Goal: Information Seeking & Learning: Compare options

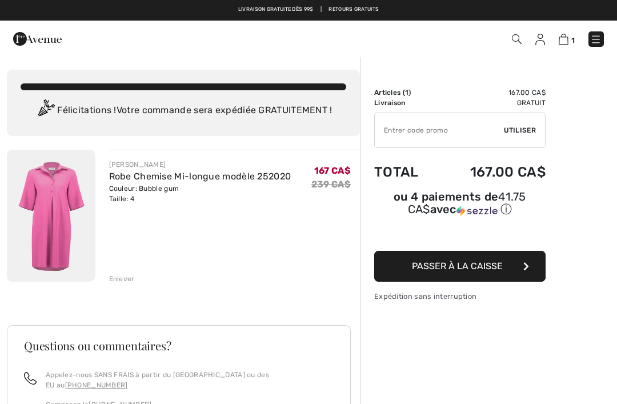
click at [521, 34] on span at bounding box center [515, 39] width 11 height 14
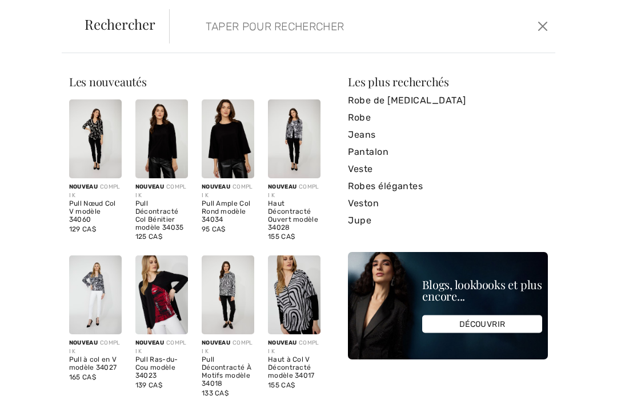
click at [109, 26] on span "Rechercher" at bounding box center [120, 24] width 71 height 14
click at [113, 39] on div "Rechercher Effacer" at bounding box center [309, 26] width 494 height 53
click at [244, 28] on input "search" at bounding box center [323, 26] width 253 height 34
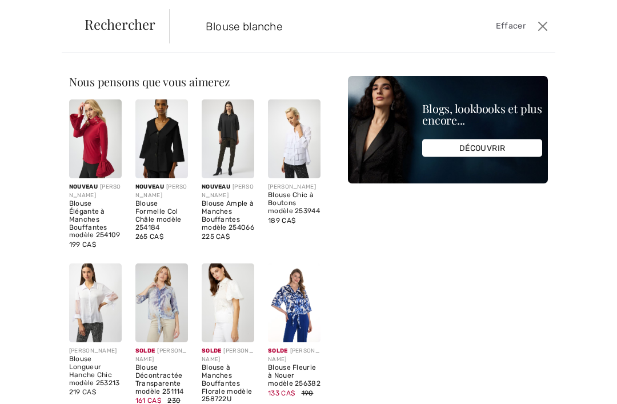
type input "Blouse blanche"
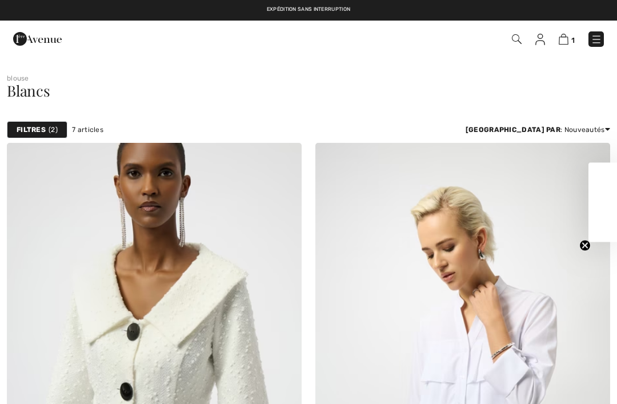
checkbox input "true"
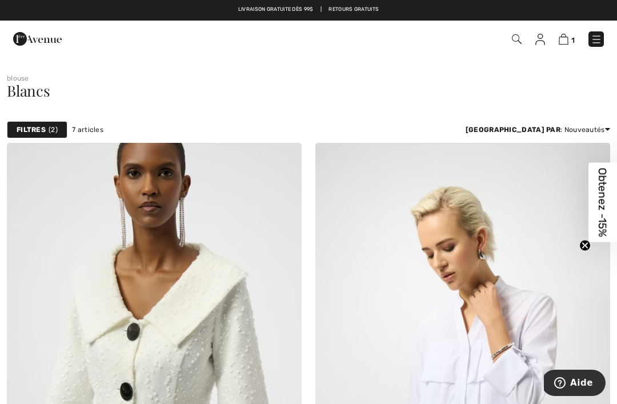
click at [515, 36] on img at bounding box center [517, 39] width 10 height 10
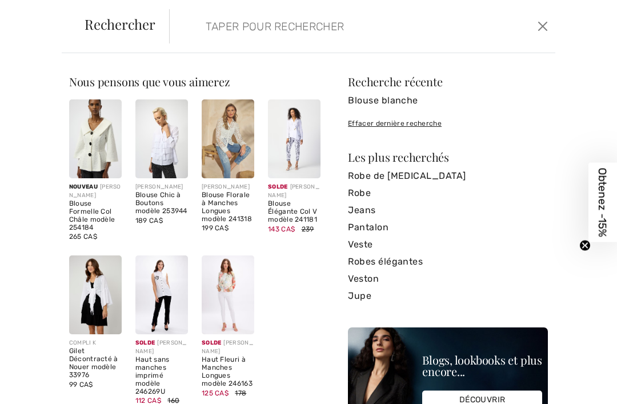
click at [242, 34] on input "search" at bounding box center [323, 26] width 253 height 34
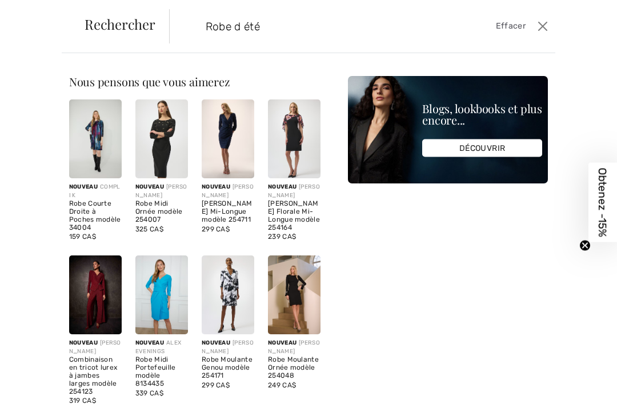
type input "Robe d été"
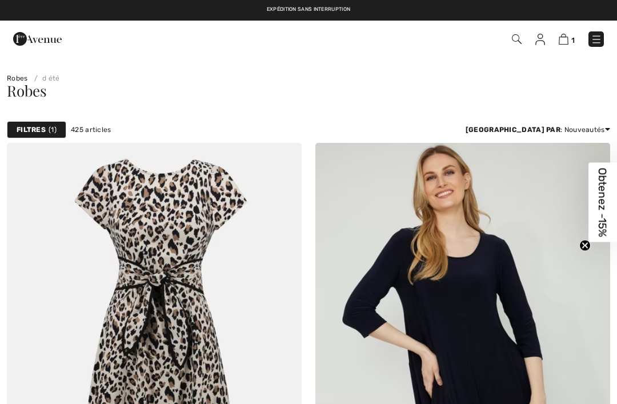
checkbox input "true"
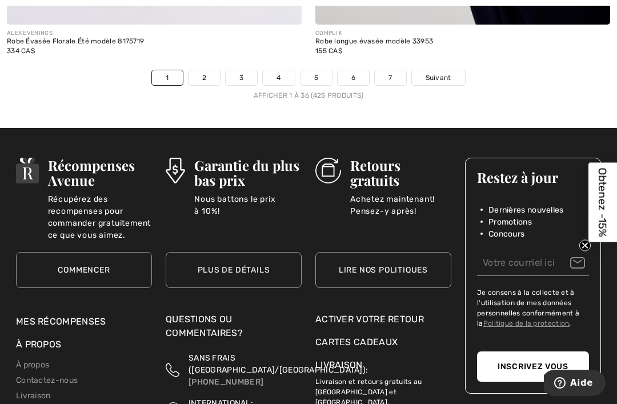
scroll to position [9190, 0]
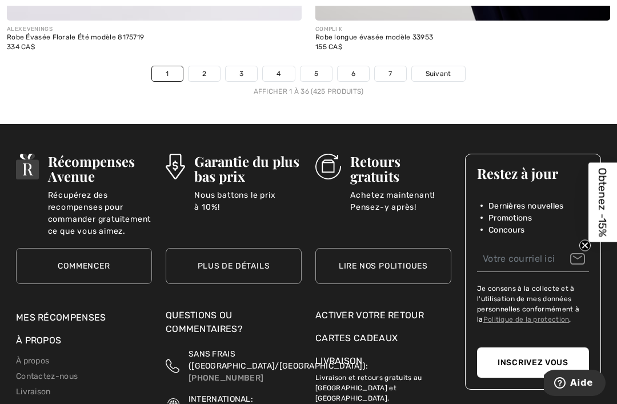
click at [207, 66] on link "2" at bounding box center [204, 73] width 31 height 15
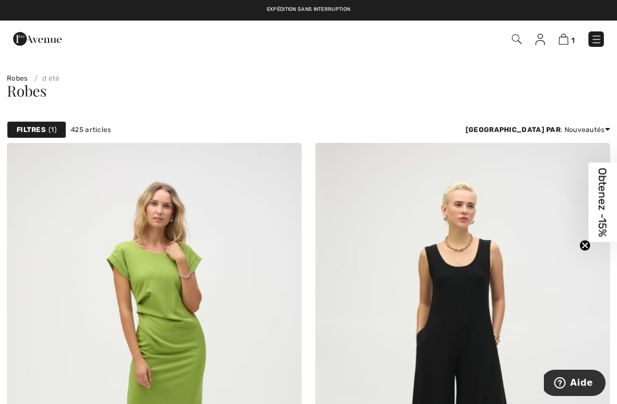
click at [42, 46] on img at bounding box center [37, 38] width 49 height 23
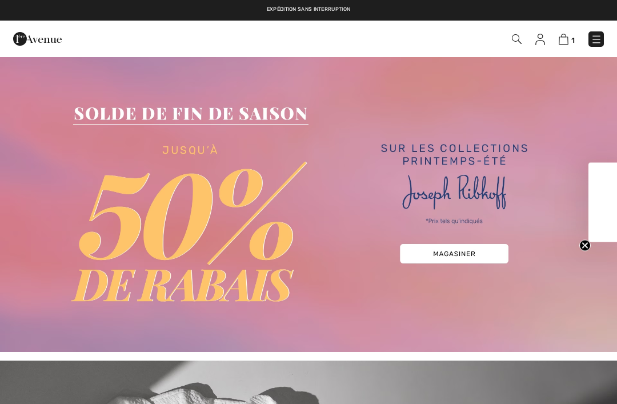
checkbox input "true"
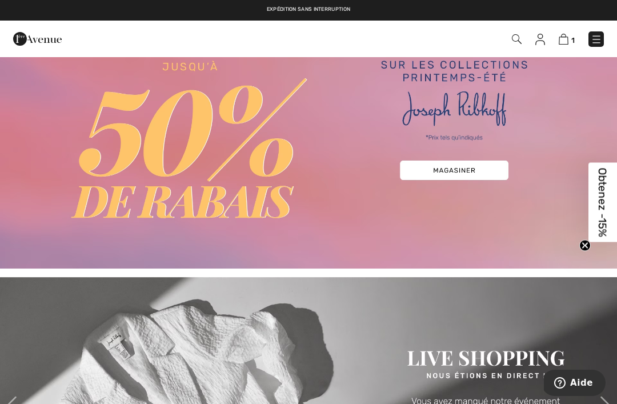
scroll to position [83, 0]
click at [457, 170] on img at bounding box center [308, 121] width 617 height 296
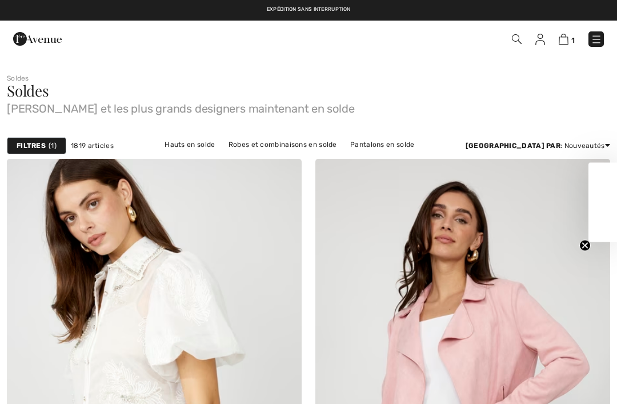
checkbox input "true"
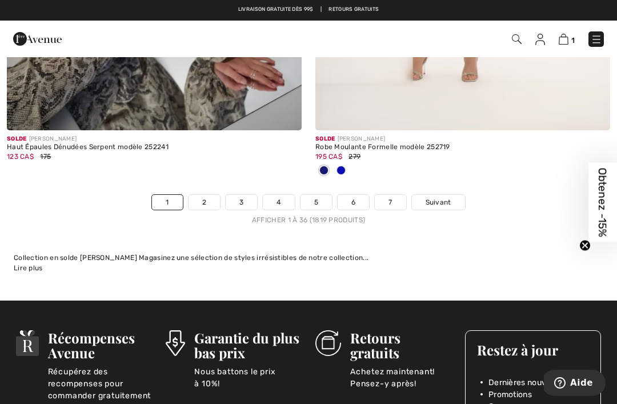
scroll to position [9077, 0]
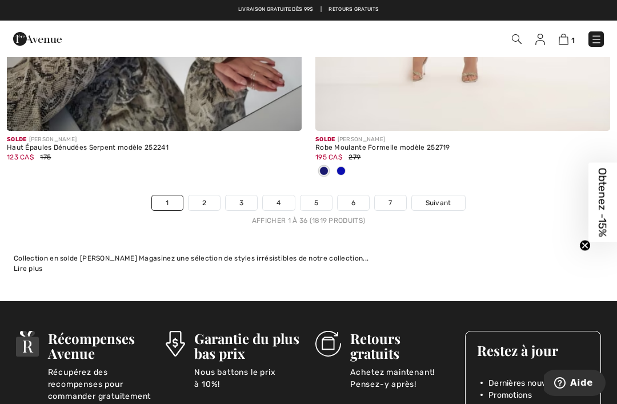
click at [211, 198] on link "2" at bounding box center [204, 202] width 31 height 15
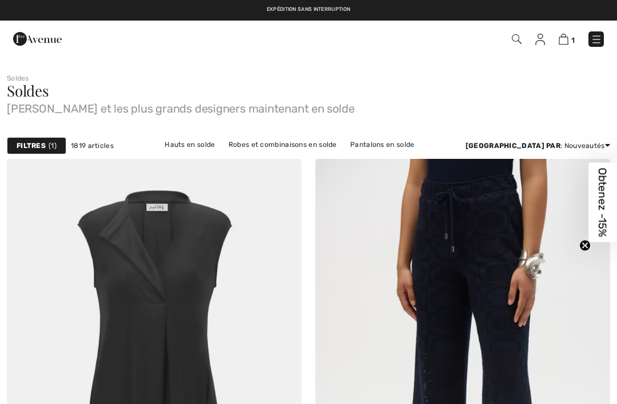
checkbox input "true"
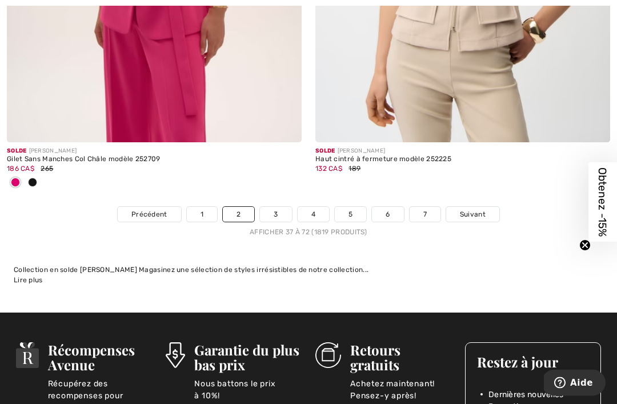
scroll to position [9254, 0]
click at [277, 207] on link "3" at bounding box center [275, 214] width 31 height 15
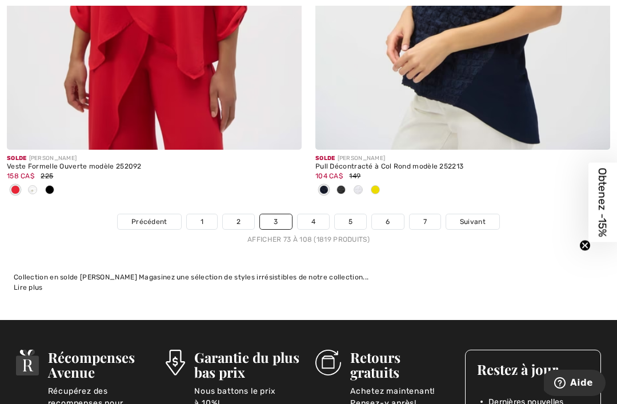
scroll to position [9203, 0]
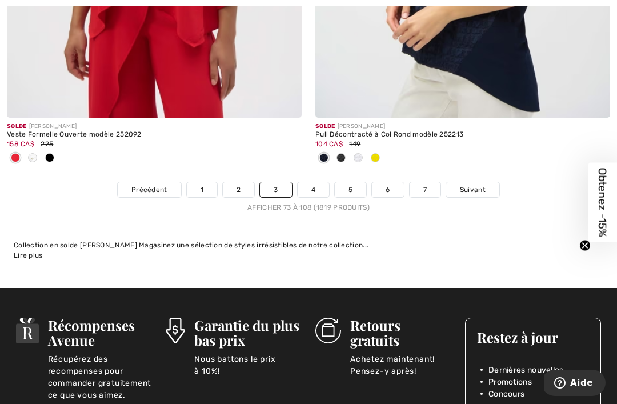
click at [315, 182] on link "4" at bounding box center [313, 189] width 31 height 15
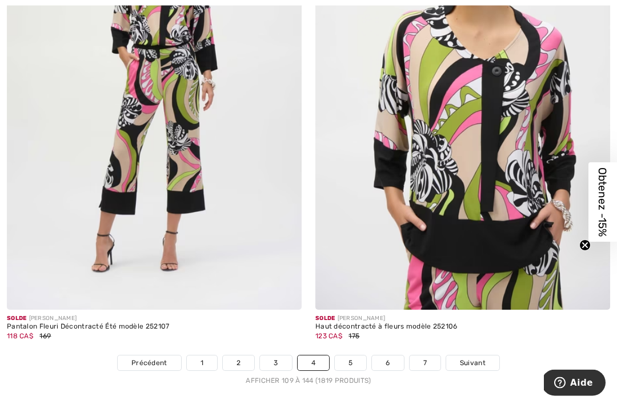
scroll to position [8918, 0]
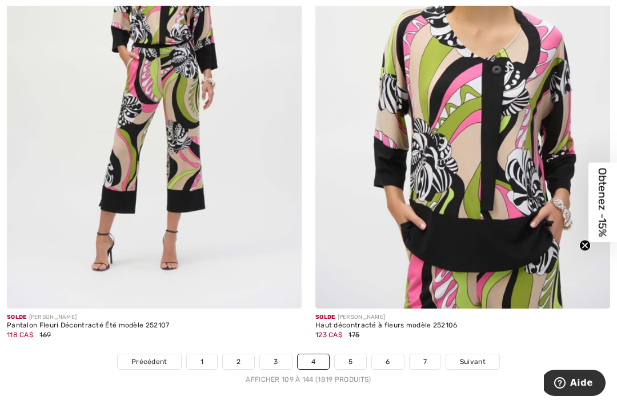
click at [356, 354] on link "5" at bounding box center [350, 361] width 31 height 15
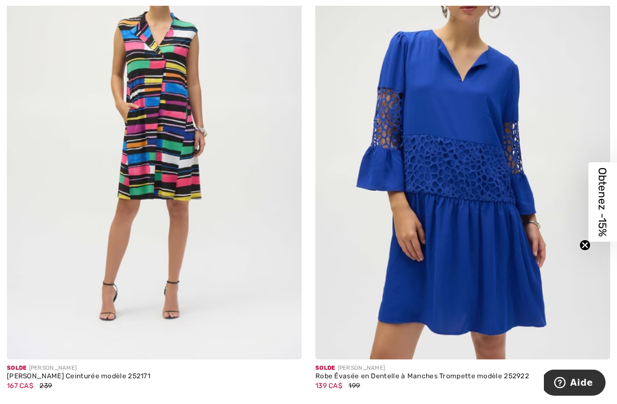
scroll to position [8361, 0]
click at [492, 283] on img at bounding box center [462, 138] width 295 height 442
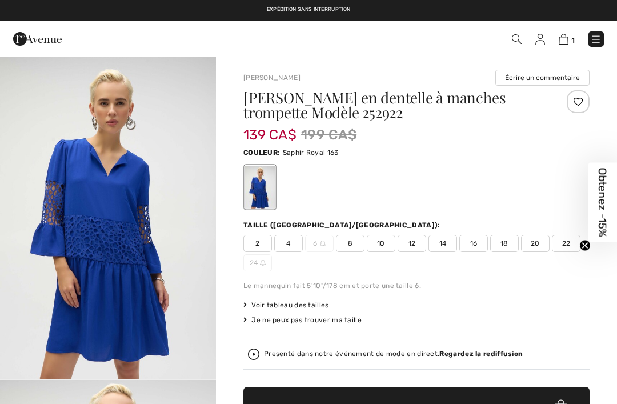
checkbox input "true"
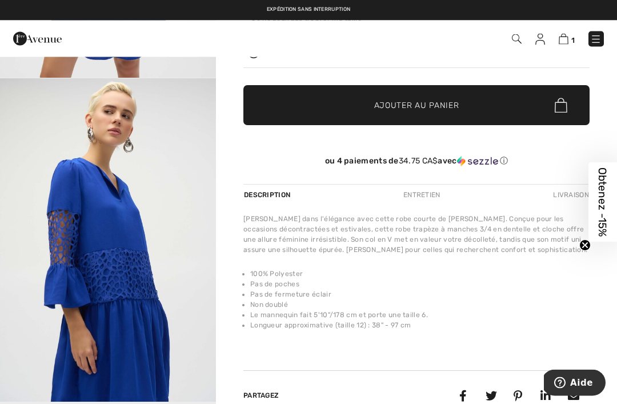
scroll to position [302, 0]
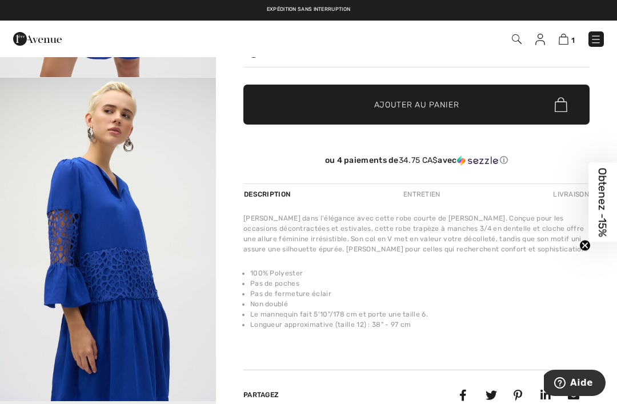
click at [148, 256] on img "2 / 5" at bounding box center [108, 239] width 216 height 323
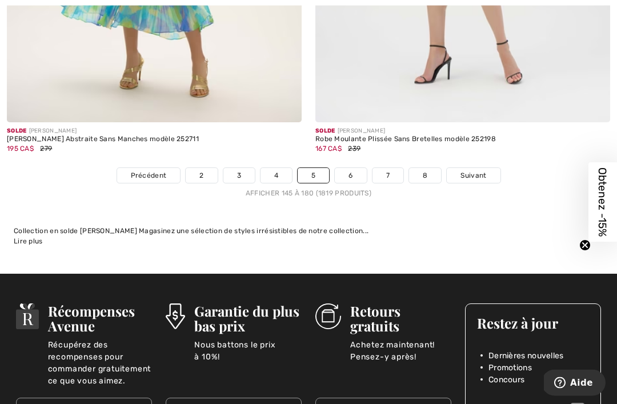
scroll to position [9122, 0]
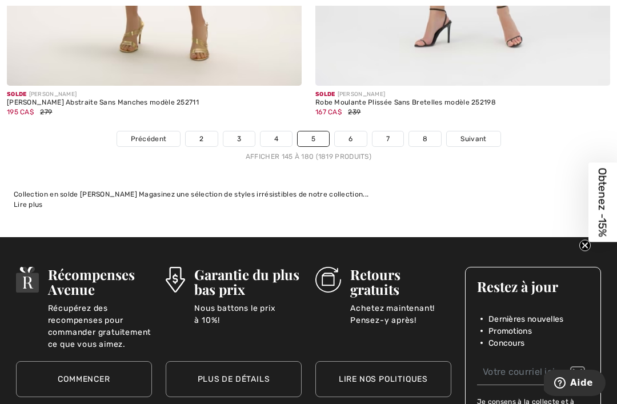
click at [356, 131] on link "6" at bounding box center [350, 138] width 31 height 15
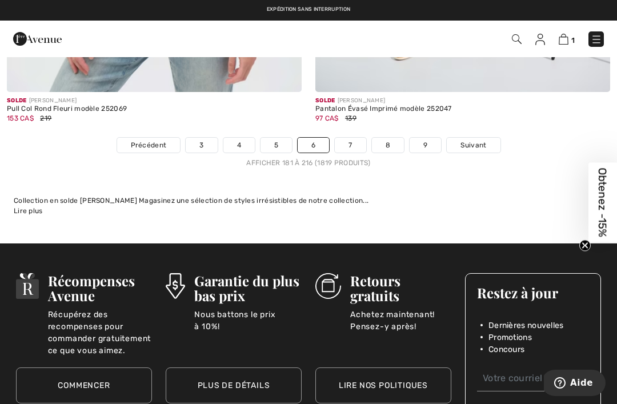
scroll to position [9041, 0]
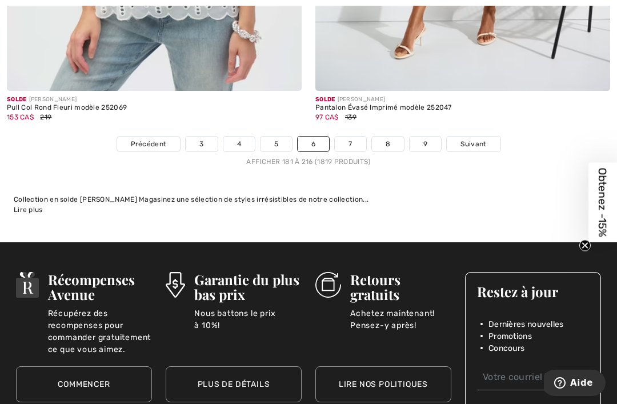
click at [354, 137] on link "7" at bounding box center [350, 144] width 31 height 15
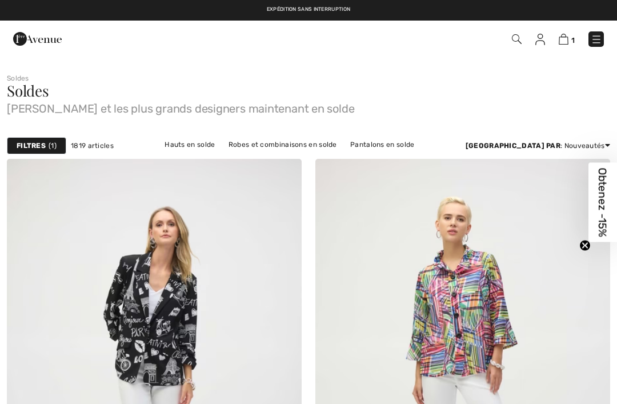
checkbox input "true"
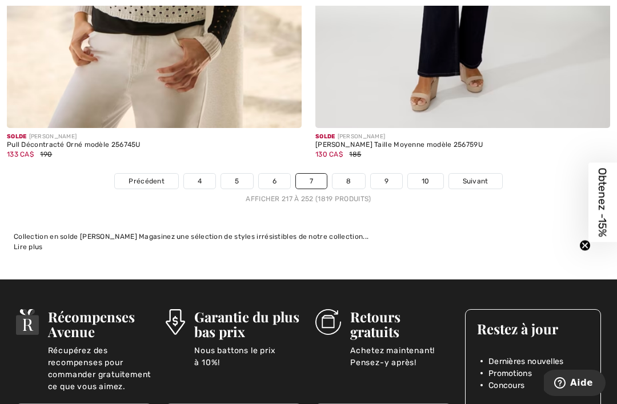
scroll to position [9261, 0]
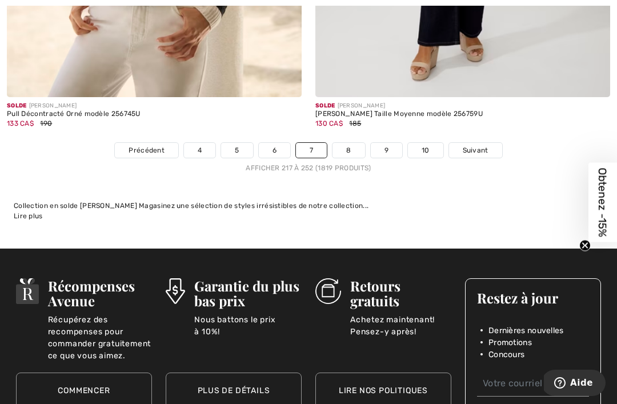
click at [351, 143] on link "8" at bounding box center [349, 150] width 32 height 15
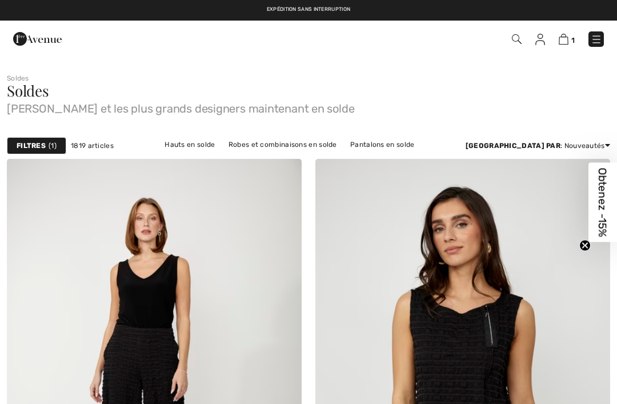
checkbox input "true"
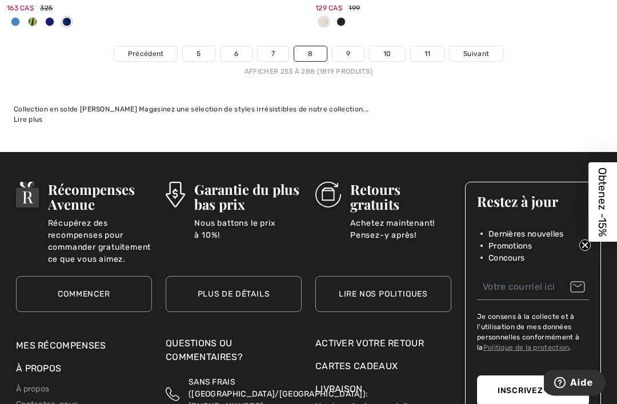
scroll to position [9281, 0]
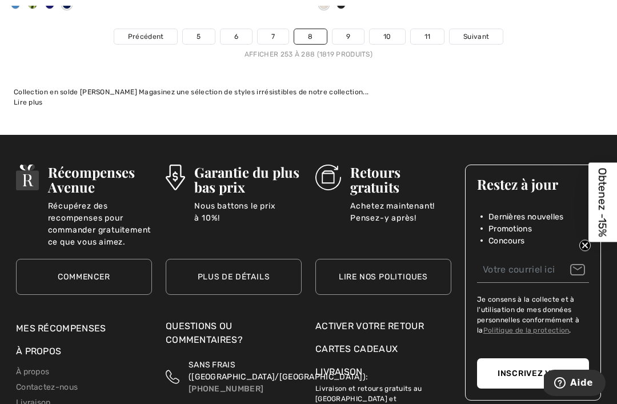
click at [351, 29] on link "9" at bounding box center [348, 36] width 31 height 15
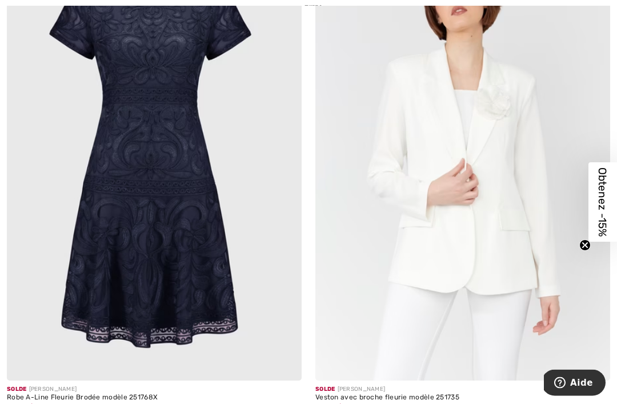
scroll to position [5888, 0]
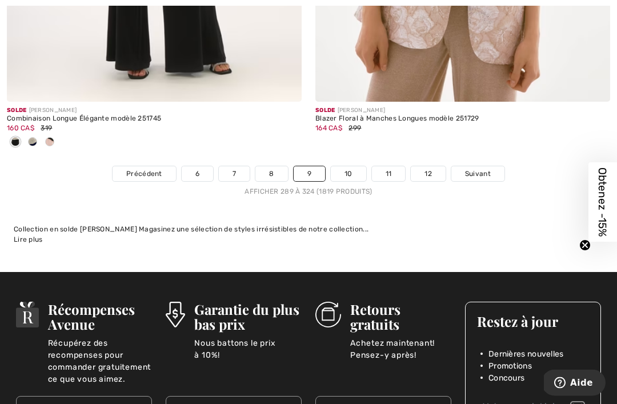
scroll to position [9332, 0]
click at [348, 166] on link "10" at bounding box center [348, 173] width 35 height 15
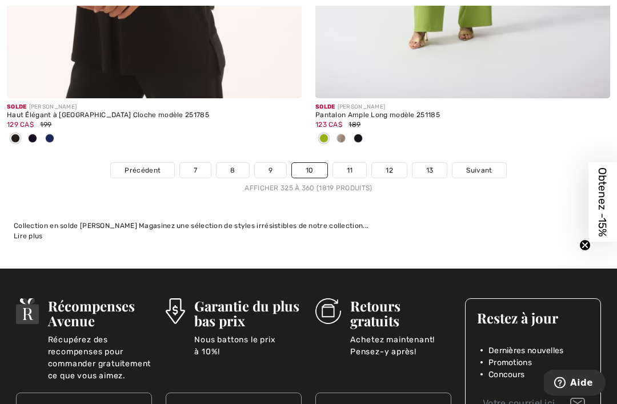
scroll to position [9360, 0]
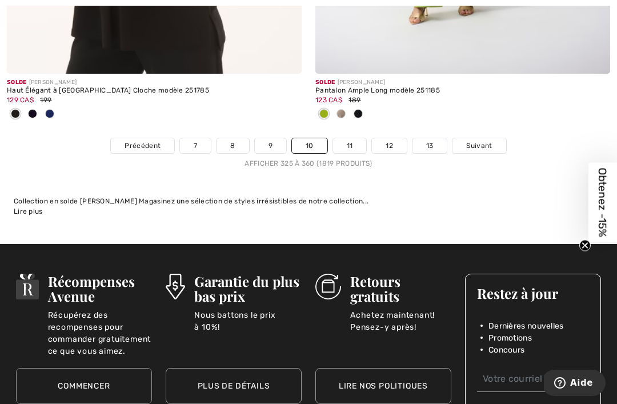
click at [348, 138] on link "11" at bounding box center [350, 145] width 34 height 15
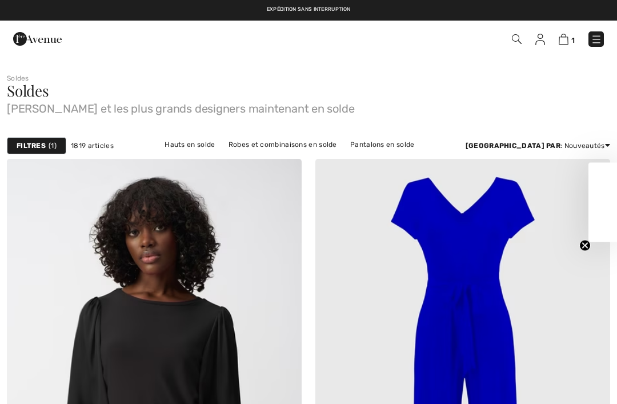
checkbox input "true"
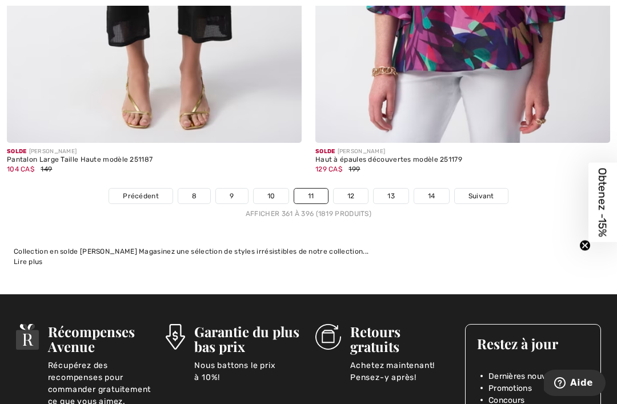
scroll to position [9097, 0]
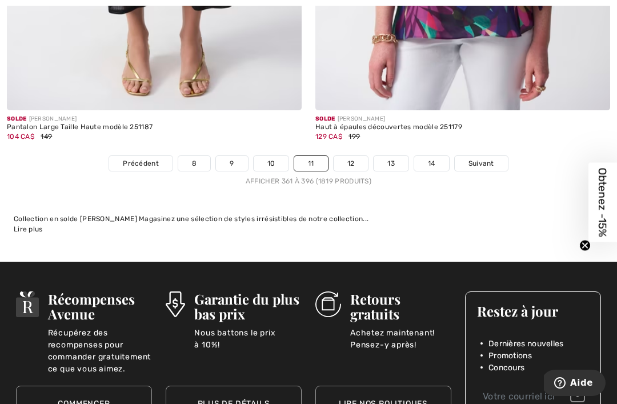
click at [351, 156] on link "12" at bounding box center [351, 163] width 35 height 15
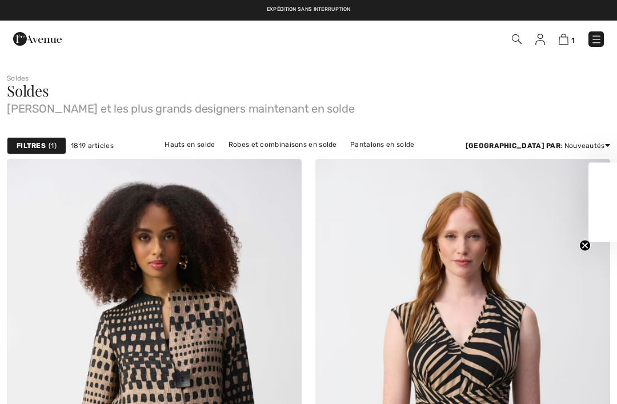
checkbox input "true"
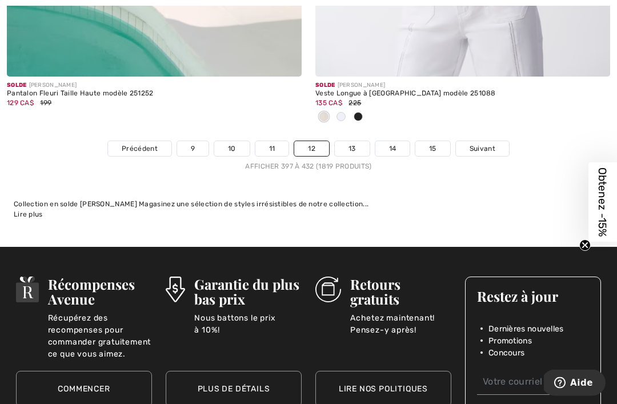
scroll to position [9150, 0]
click at [354, 141] on link "13" at bounding box center [352, 148] width 35 height 15
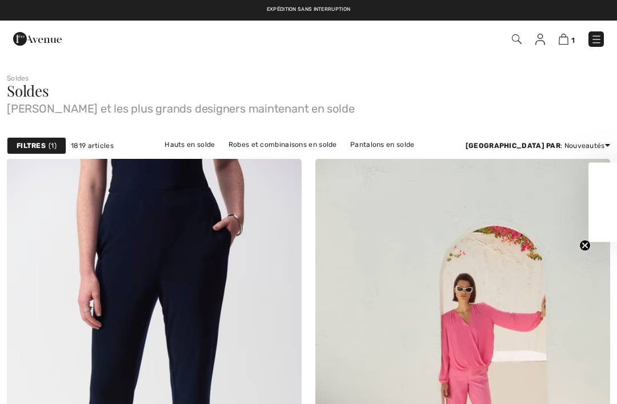
checkbox input "true"
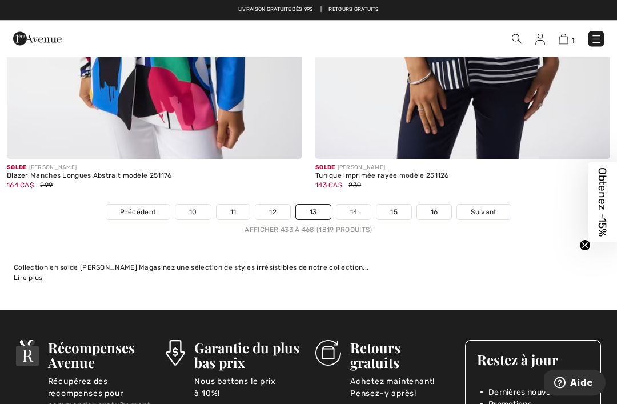
scroll to position [9162, 0]
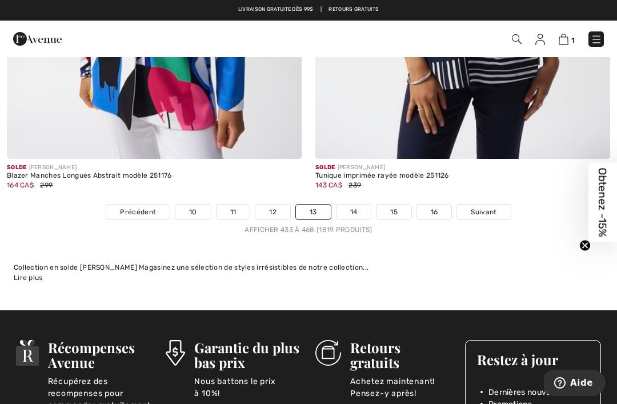
click at [351, 206] on link "14" at bounding box center [354, 212] width 35 height 15
click at [356, 206] on link "14" at bounding box center [354, 212] width 35 height 15
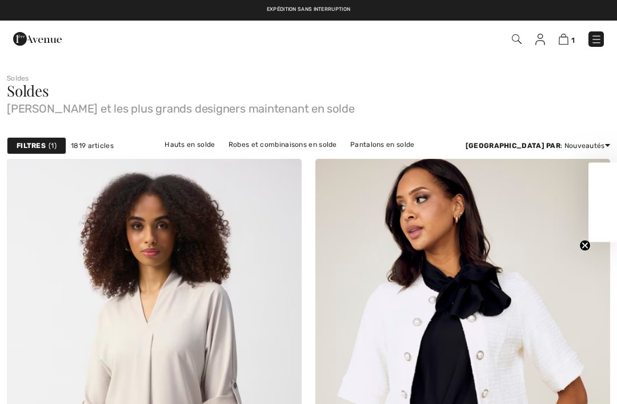
checkbox input "true"
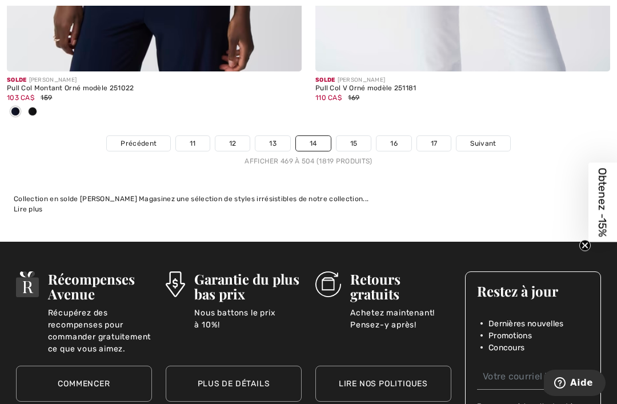
scroll to position [9322, 0]
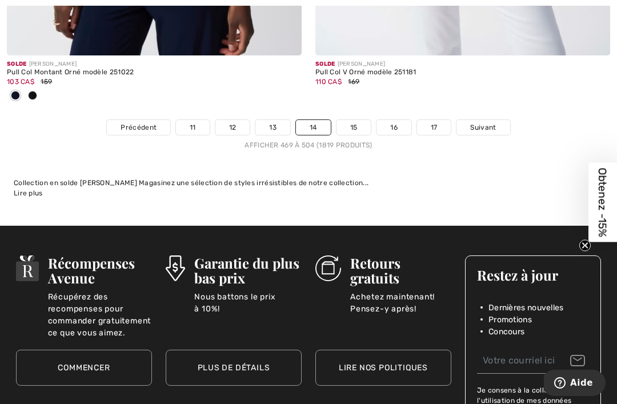
click at [352, 120] on link "15" at bounding box center [354, 127] width 35 height 15
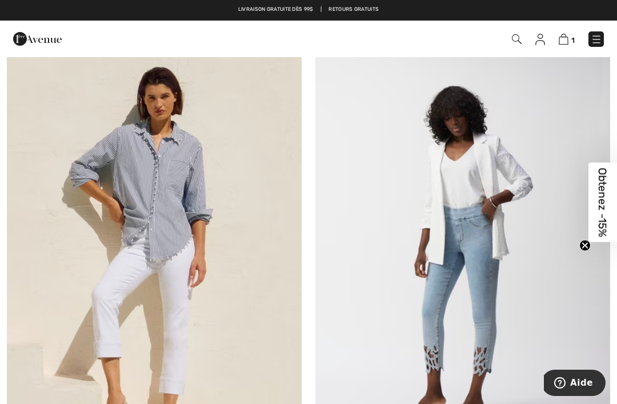
scroll to position [5143, 0]
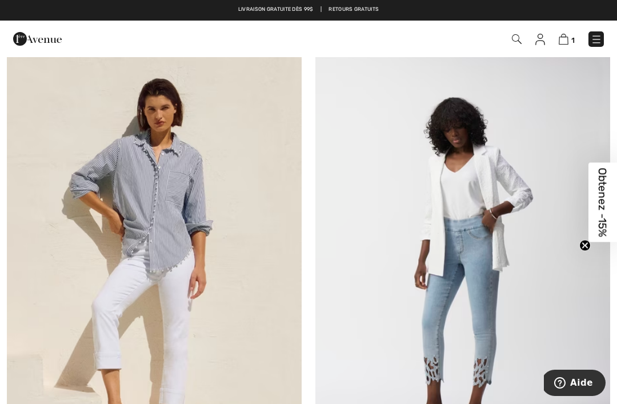
click at [185, 258] on img at bounding box center [154, 266] width 295 height 442
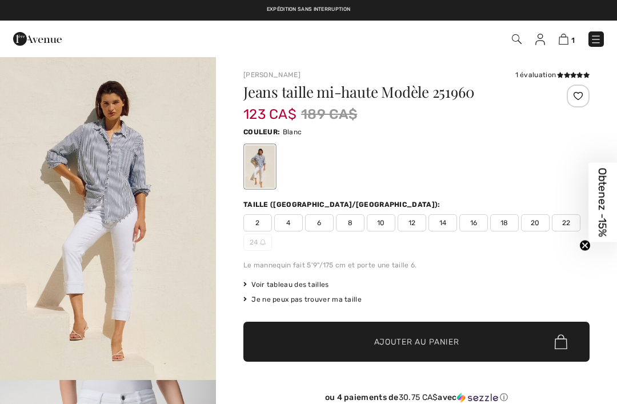
checkbox input "true"
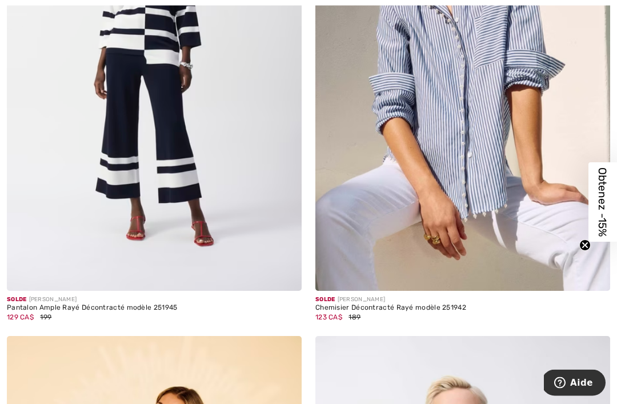
scroll to position [6948, 0]
click at [461, 162] on img at bounding box center [462, 70] width 295 height 442
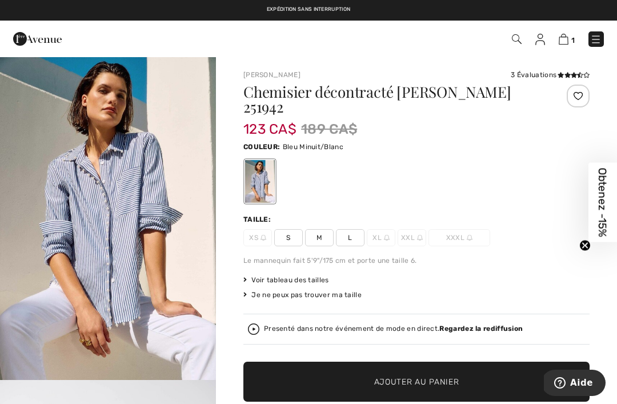
click at [141, 254] on img "1 / 10" at bounding box center [108, 218] width 216 height 324
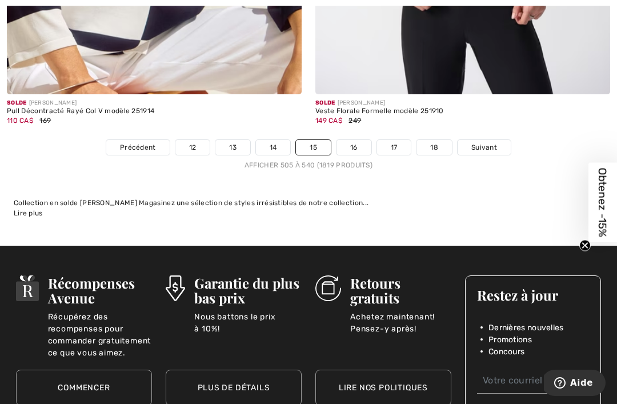
scroll to position [9135, 0]
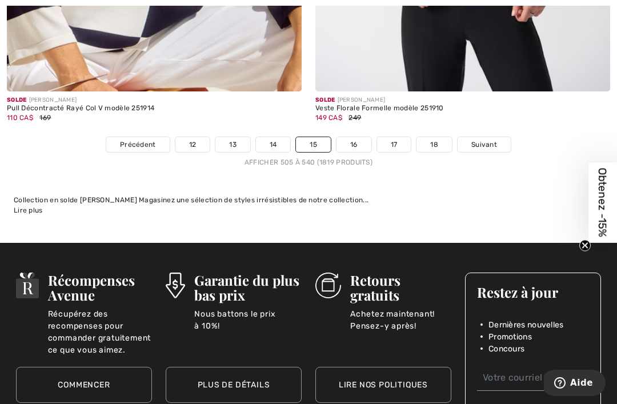
click at [353, 137] on link "16" at bounding box center [354, 144] width 35 height 15
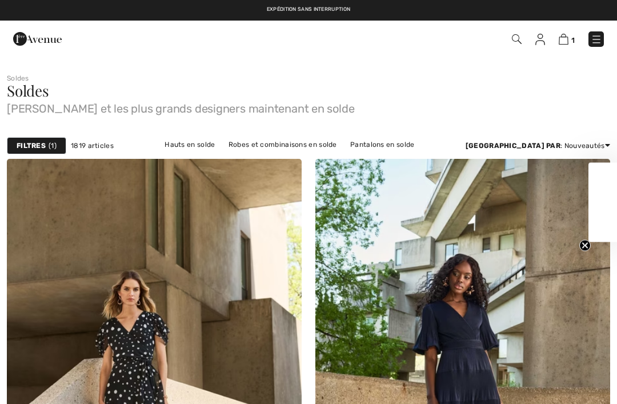
checkbox input "true"
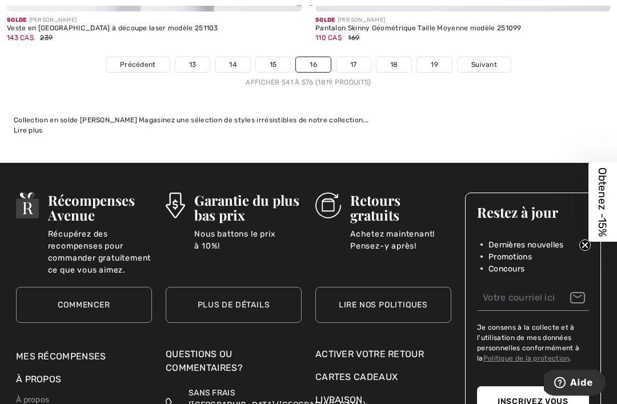
scroll to position [9132, 0]
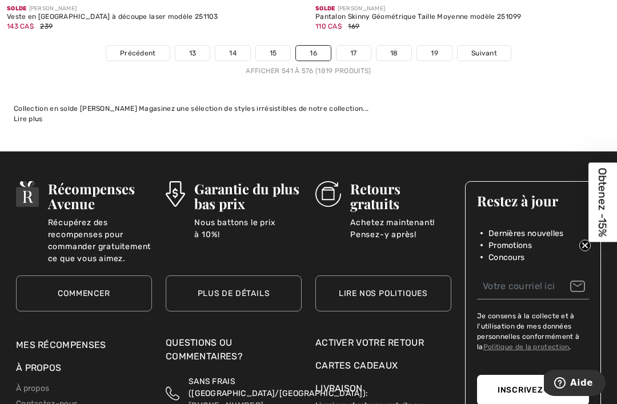
click at [354, 46] on link "17" at bounding box center [354, 53] width 34 height 15
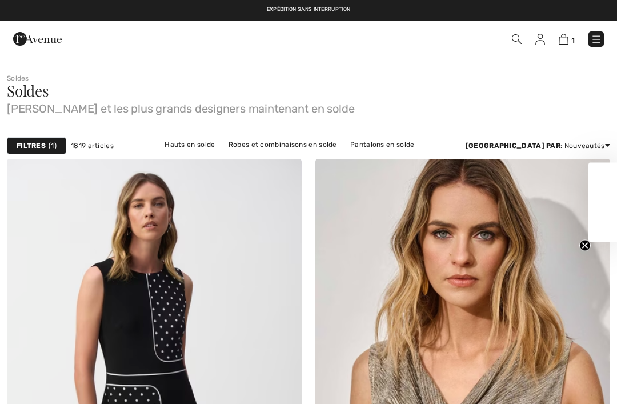
checkbox input "true"
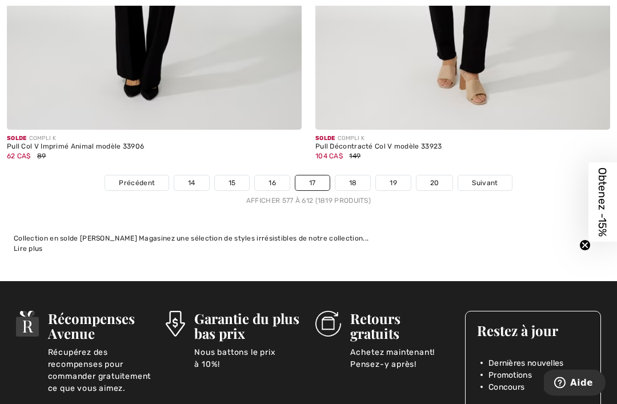
scroll to position [9158, 0]
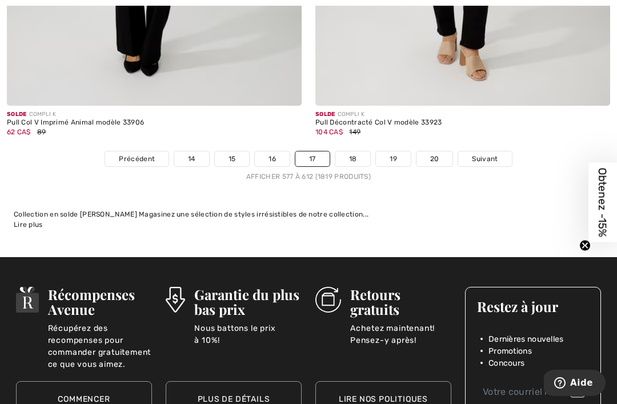
click at [354, 151] on link "18" at bounding box center [352, 158] width 35 height 15
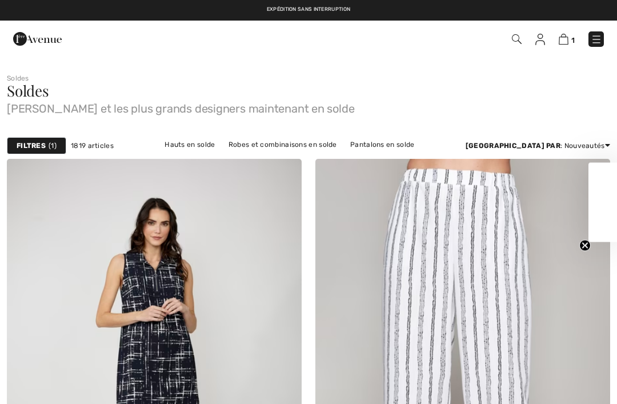
checkbox input "true"
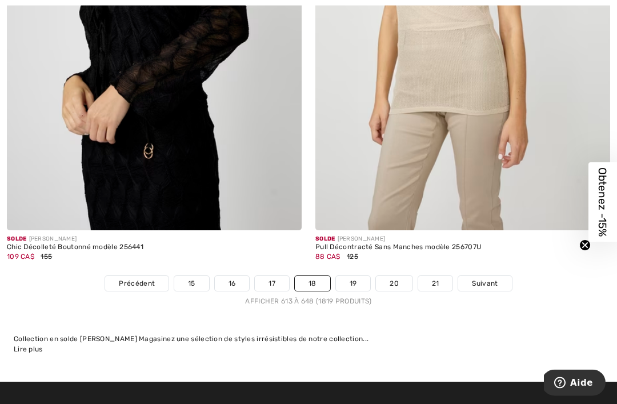
scroll to position [8958, 0]
click at [357, 279] on link "19" at bounding box center [353, 283] width 35 height 15
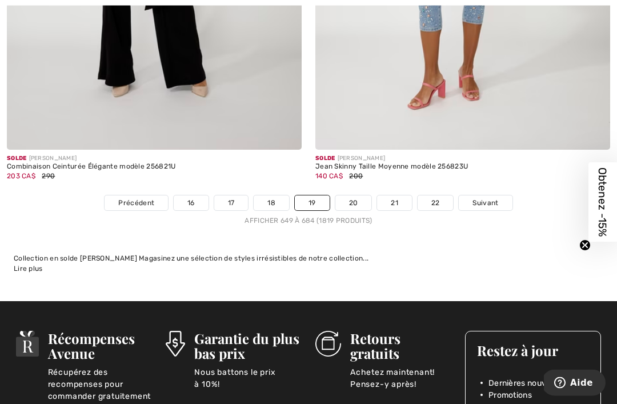
scroll to position [8982, 0]
click at [354, 195] on link "20" at bounding box center [353, 202] width 37 height 15
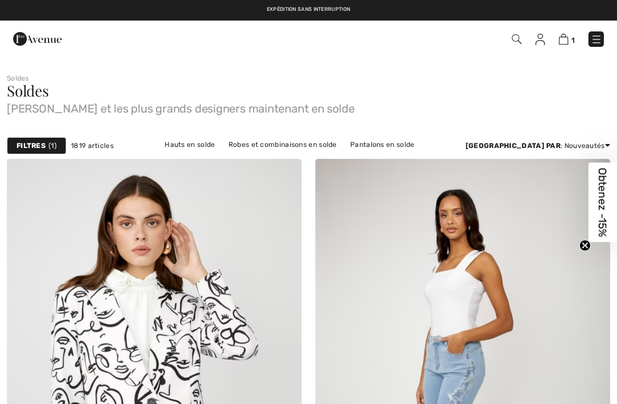
checkbox input "true"
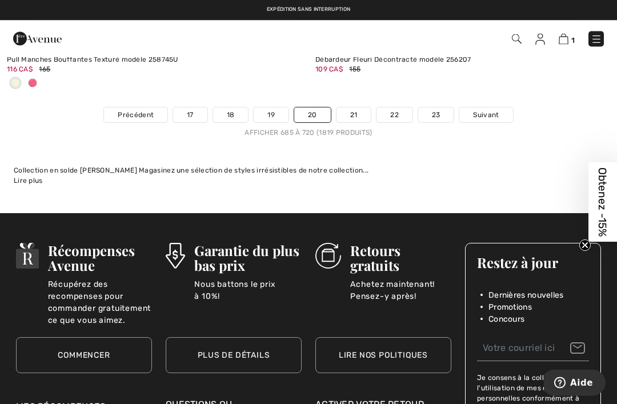
scroll to position [9154, 0]
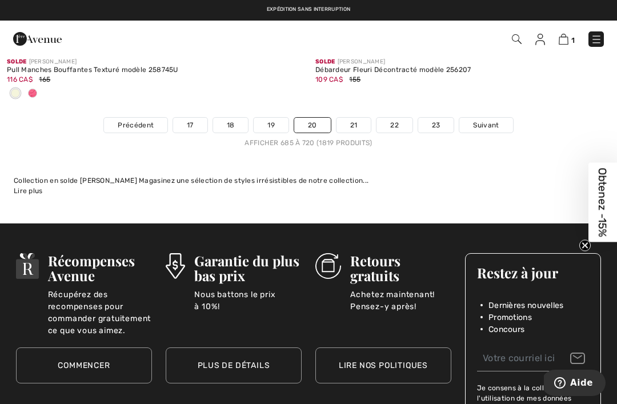
click at [350, 119] on link "21" at bounding box center [354, 125] width 35 height 15
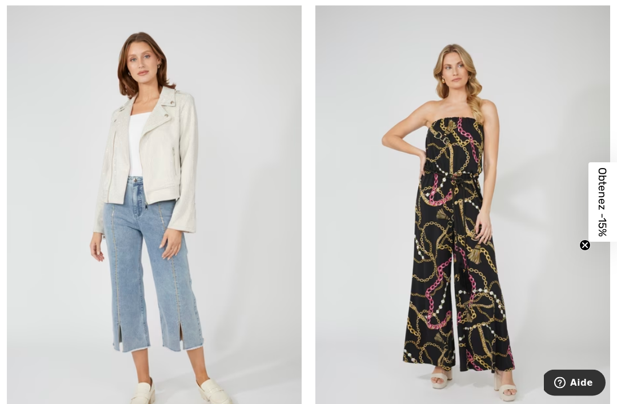
scroll to position [6799, 0]
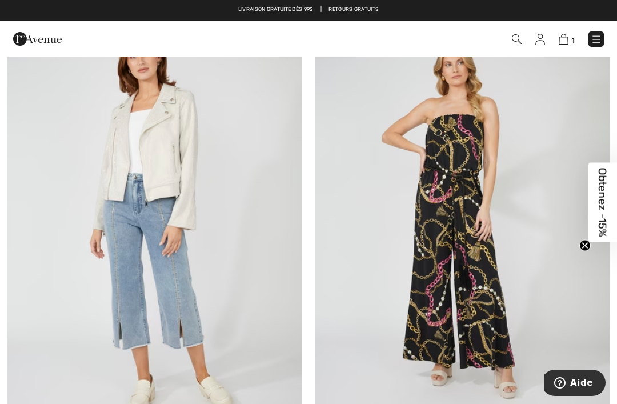
click at [210, 326] on img at bounding box center [154, 219] width 295 height 442
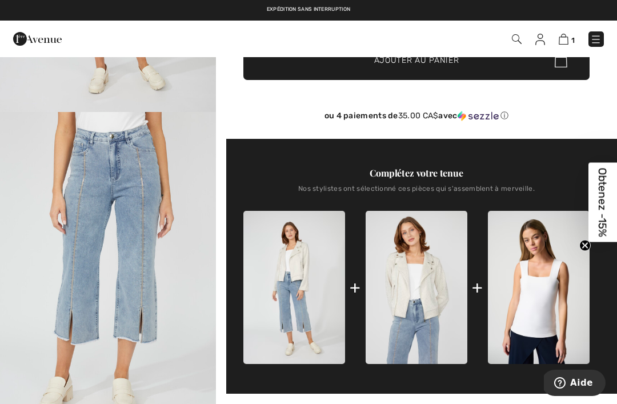
scroll to position [282, 0]
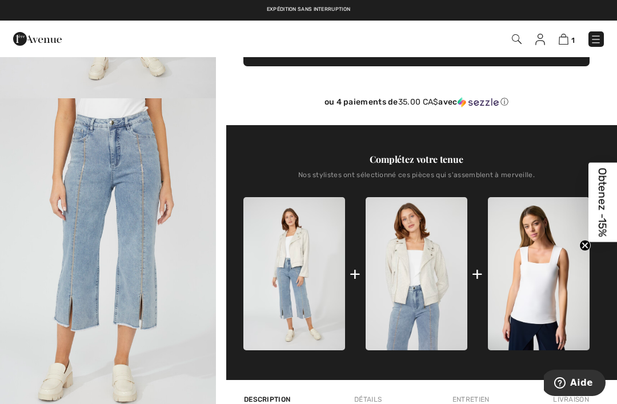
click at [177, 292] on img "2 / 6" at bounding box center [108, 260] width 216 height 324
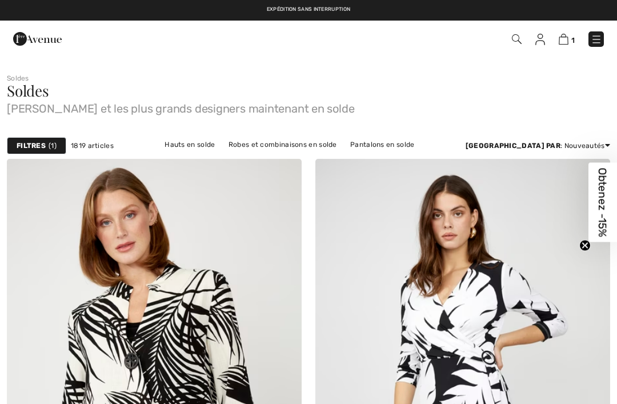
checkbox input "true"
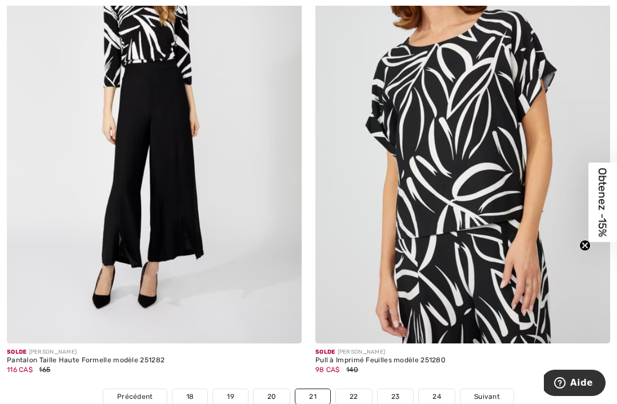
scroll to position [8938, 0]
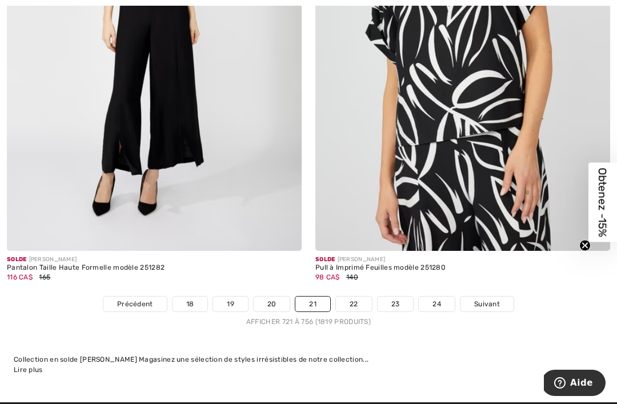
click at [352, 297] on link "22" at bounding box center [354, 304] width 36 height 15
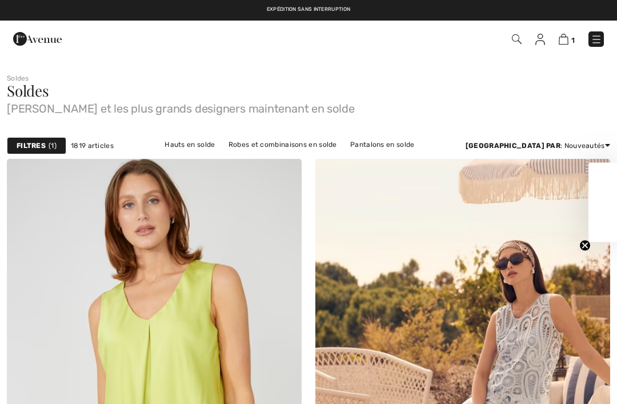
checkbox input "true"
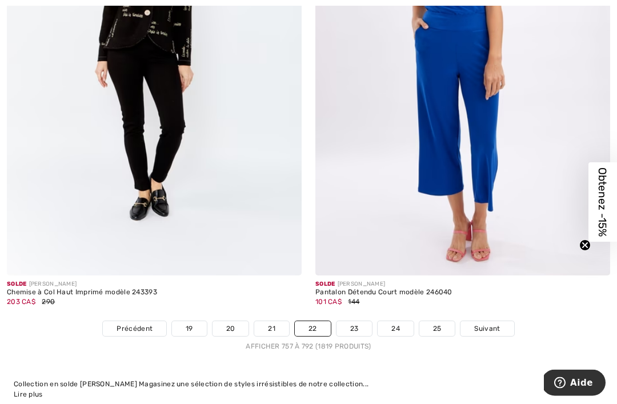
scroll to position [8950, 0]
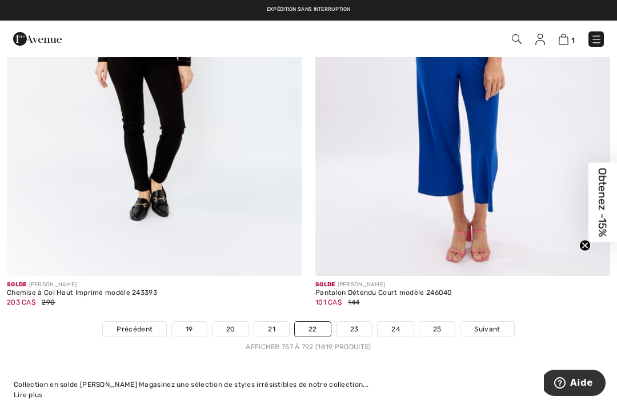
click at [357, 322] on link "23" at bounding box center [355, 329] width 36 height 15
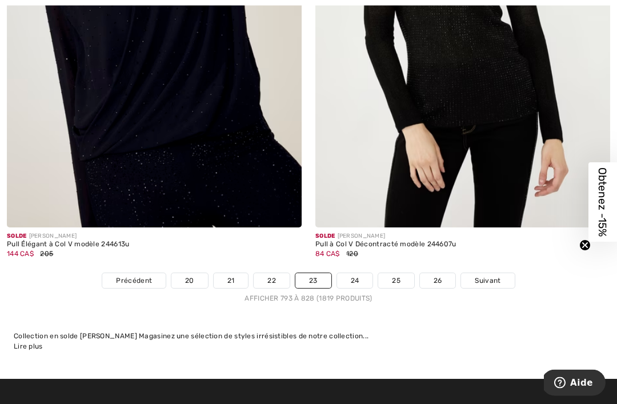
scroll to position [8999, 0]
click at [354, 273] on link "24" at bounding box center [355, 280] width 36 height 15
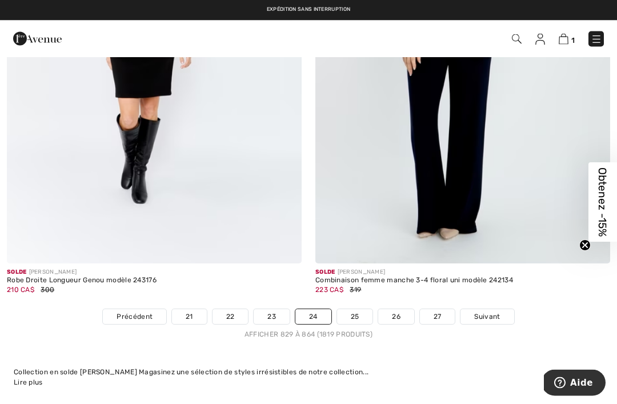
scroll to position [8850, 0]
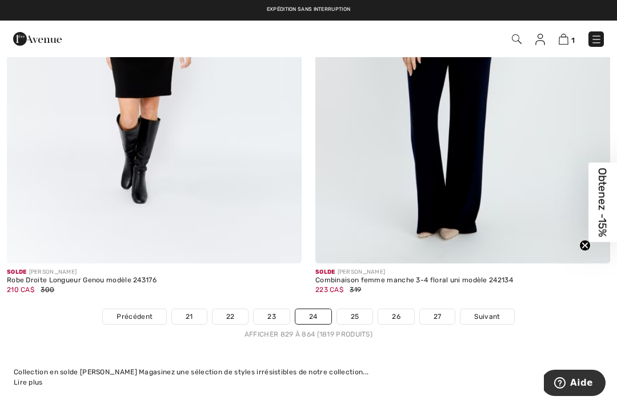
click at [362, 314] on link "25" at bounding box center [355, 316] width 36 height 15
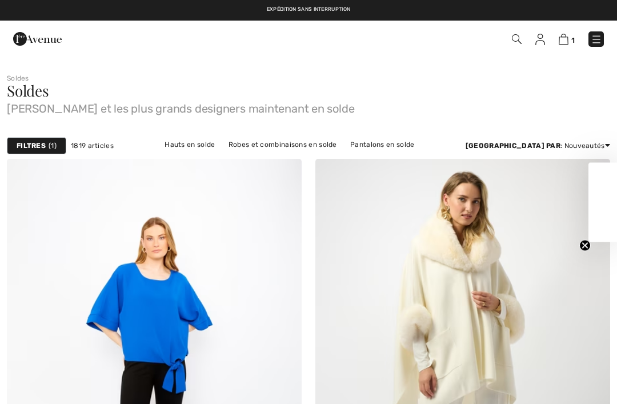
checkbox input "true"
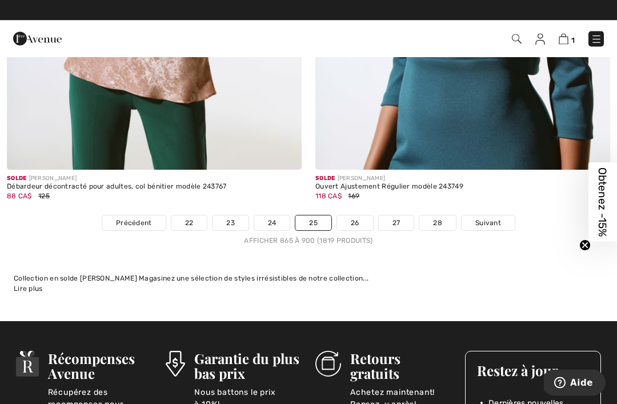
scroll to position [9151, 0]
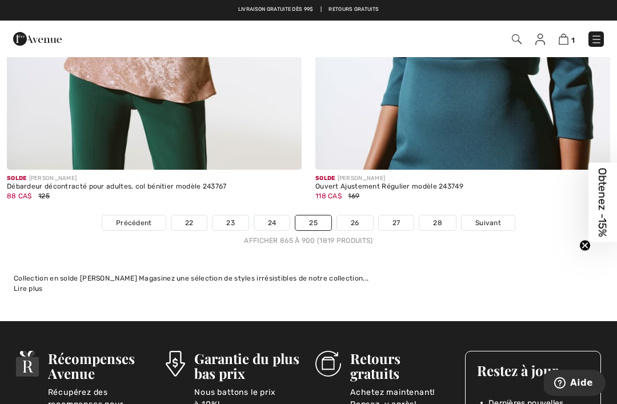
click at [354, 217] on link "26" at bounding box center [355, 222] width 36 height 15
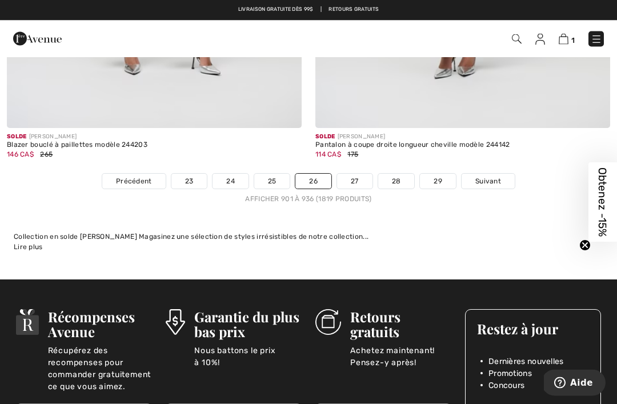
scroll to position [9110, 0]
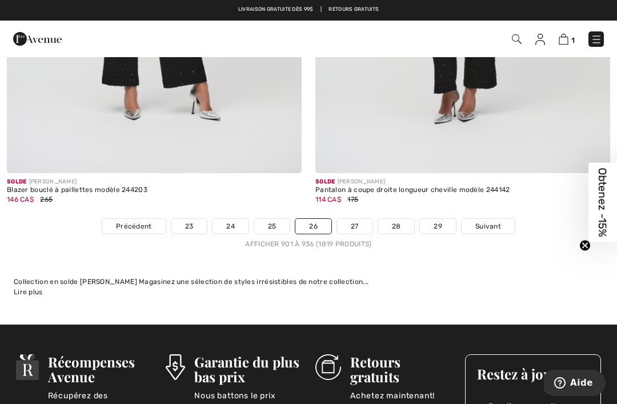
click at [354, 223] on link "27" at bounding box center [354, 226] width 35 height 15
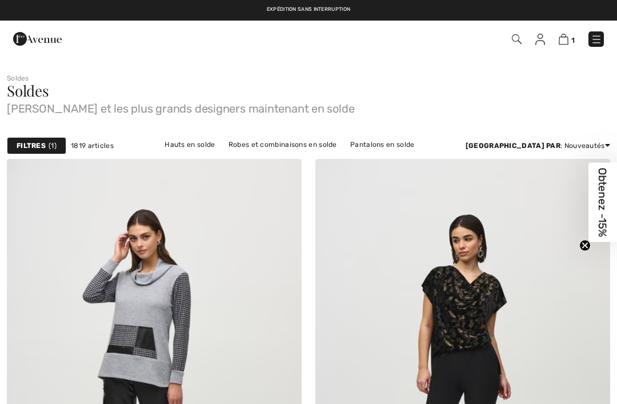
checkbox input "true"
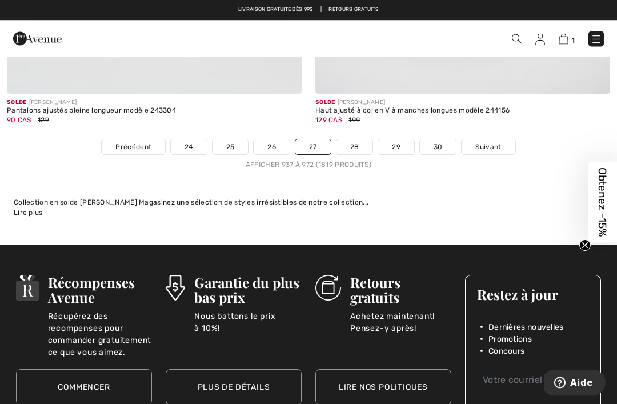
scroll to position [9218, 0]
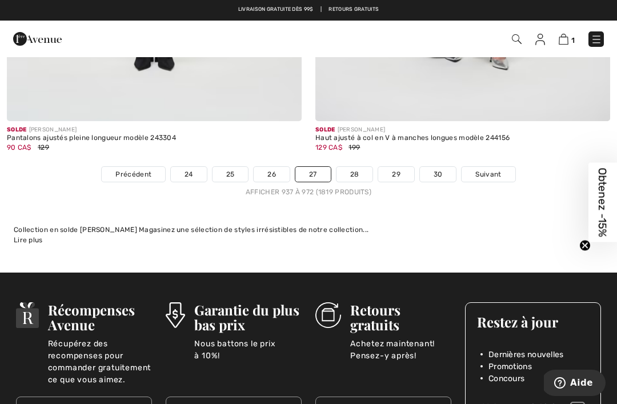
click at [352, 169] on link "28" at bounding box center [355, 174] width 37 height 15
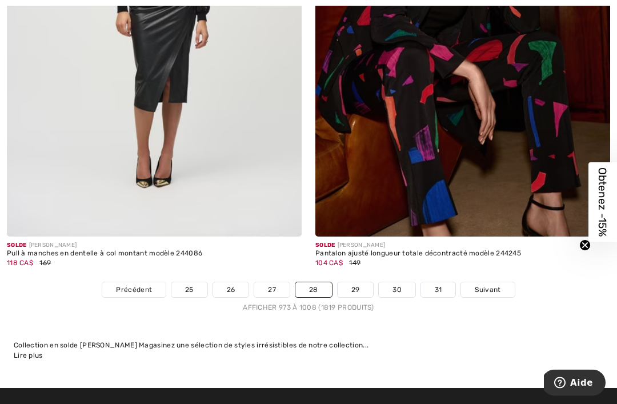
scroll to position [9030, 0]
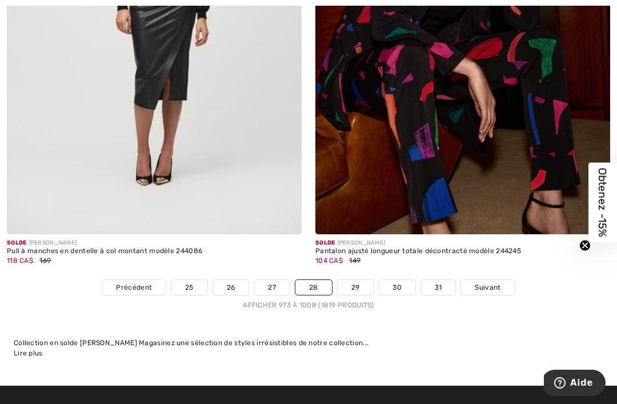
click at [352, 280] on link "29" at bounding box center [356, 287] width 36 height 15
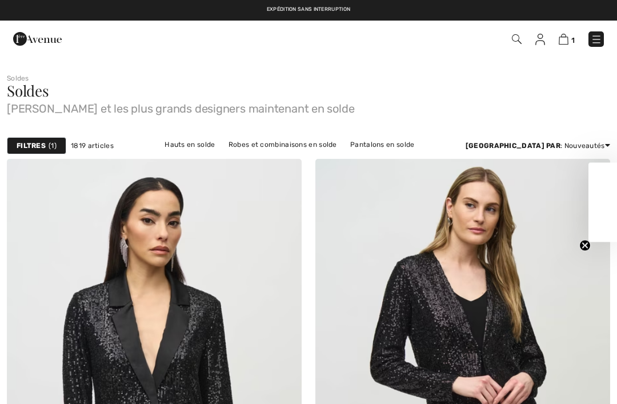
checkbox input "true"
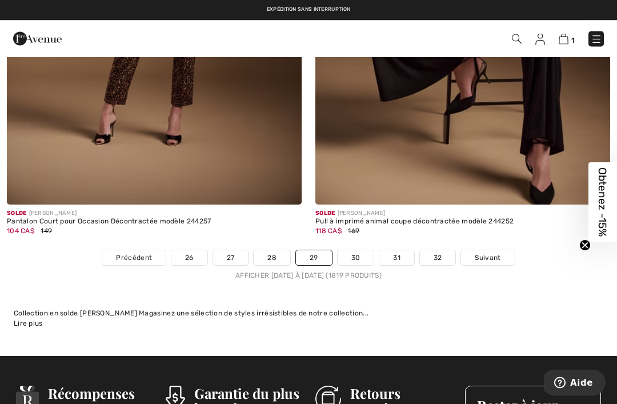
scroll to position [8978, 0]
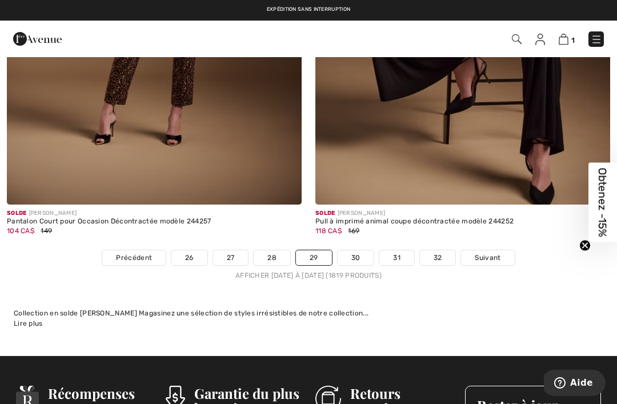
click at [356, 250] on link "30" at bounding box center [356, 257] width 37 height 15
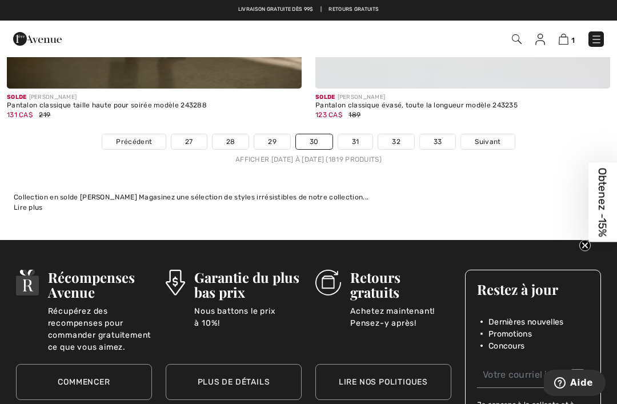
scroll to position [9139, 0]
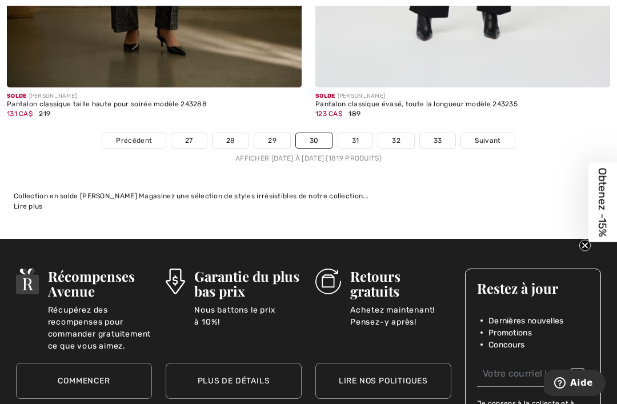
click at [361, 138] on link "31" at bounding box center [355, 140] width 35 height 15
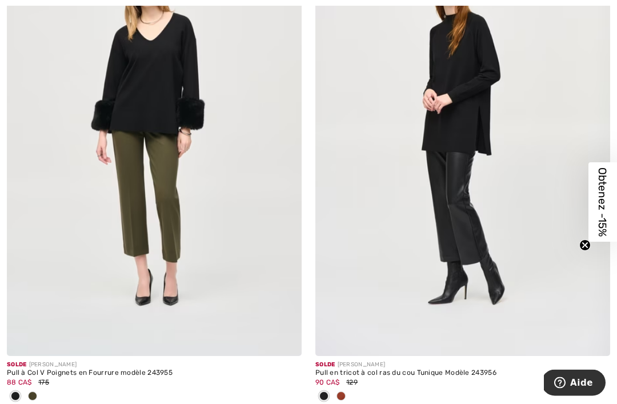
scroll to position [6884, 0]
